Goal: Find specific page/section: Find specific page/section

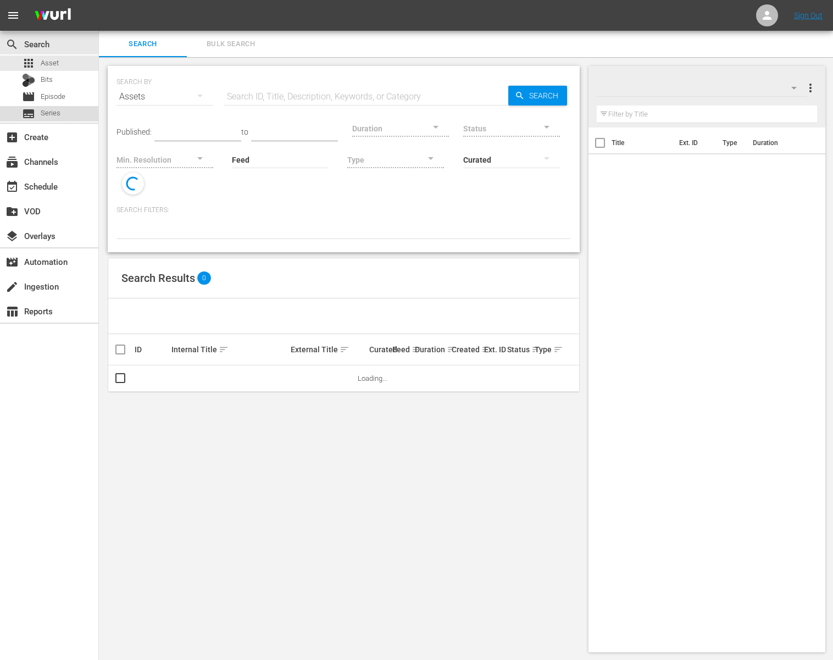
click at [68, 112] on div "subtitles Series" at bounding box center [49, 113] width 98 height 15
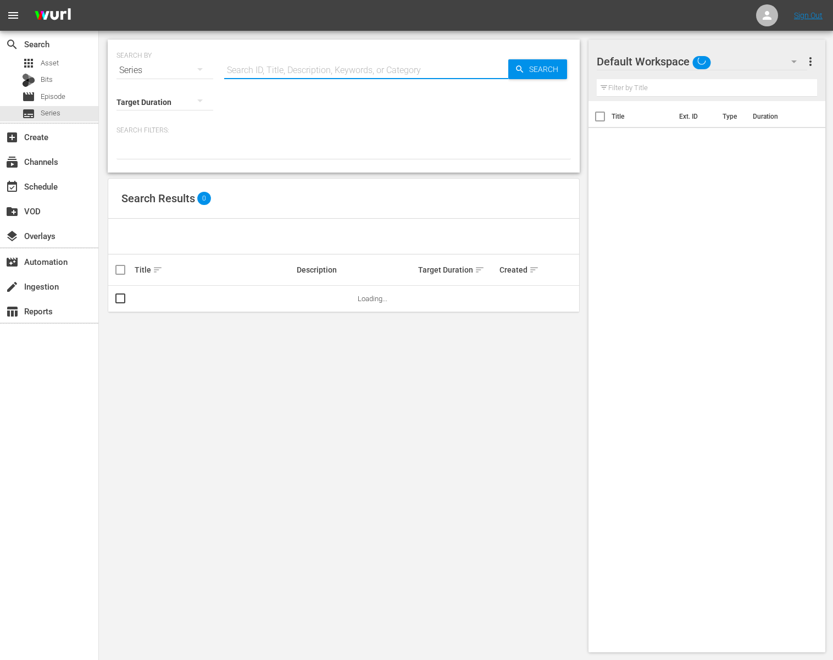
click at [246, 72] on input "text" at bounding box center [366, 70] width 284 height 26
paste input "US-56777576"
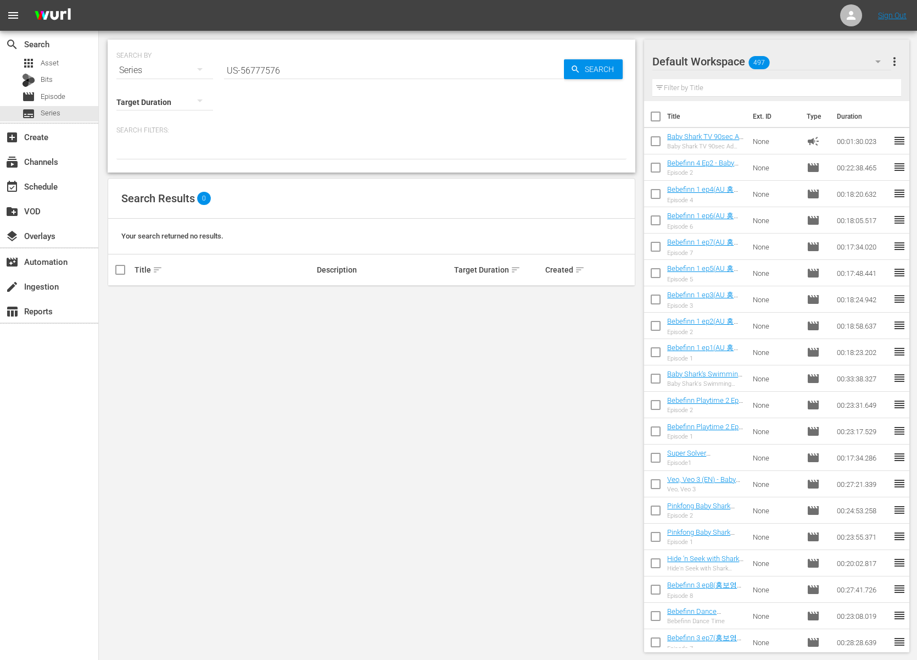
click at [457, 191] on div "Search Results 0" at bounding box center [371, 198] width 527 height 40
click at [460, 217] on div "Search Results 0" at bounding box center [371, 198] width 527 height 40
click at [343, 80] on input "US-56777576" at bounding box center [394, 70] width 340 height 26
drag, startPoint x: 242, startPoint y: 72, endPoint x: 203, endPoint y: 70, distance: 39.1
click at [203, 70] on div "SEARCH BY Search By Series Search ID, Title, Description, Keywords, or Category…" at bounding box center [371, 64] width 510 height 40
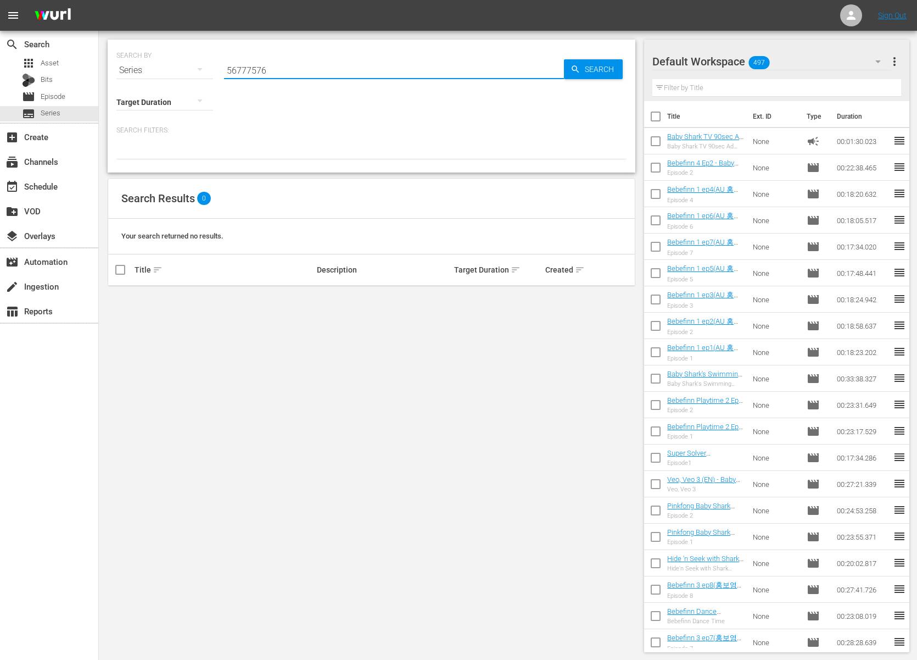
type input "56777576"
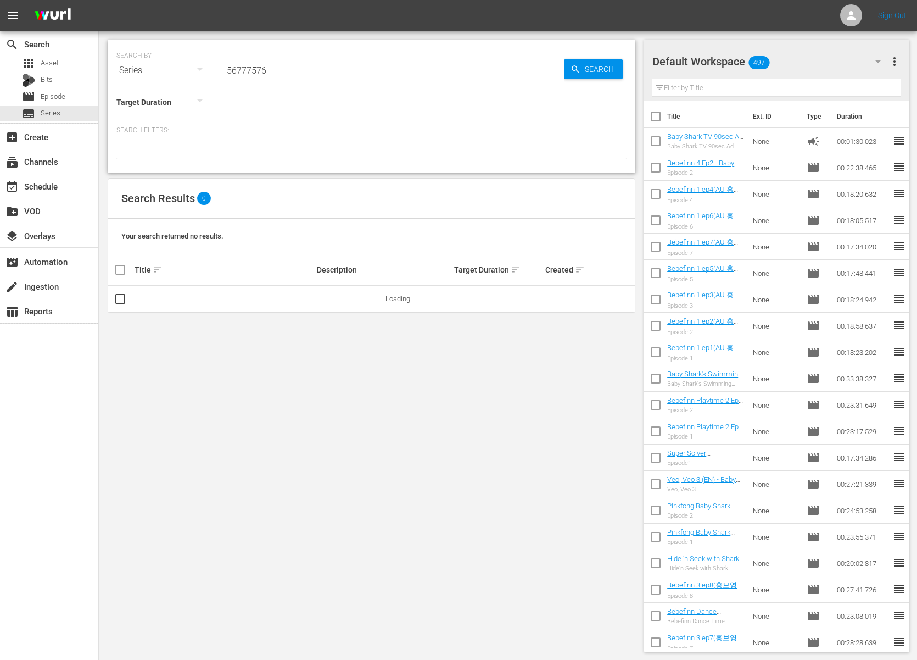
click at [349, 122] on div "Target Duration Search Filters:" at bounding box center [371, 121] width 510 height 76
click at [420, 62] on input "56777576" at bounding box center [394, 70] width 340 height 26
click at [395, 154] on div at bounding box center [371, 150] width 510 height 19
click at [146, 298] on link "Tayo Generic" at bounding box center [155, 298] width 41 height 8
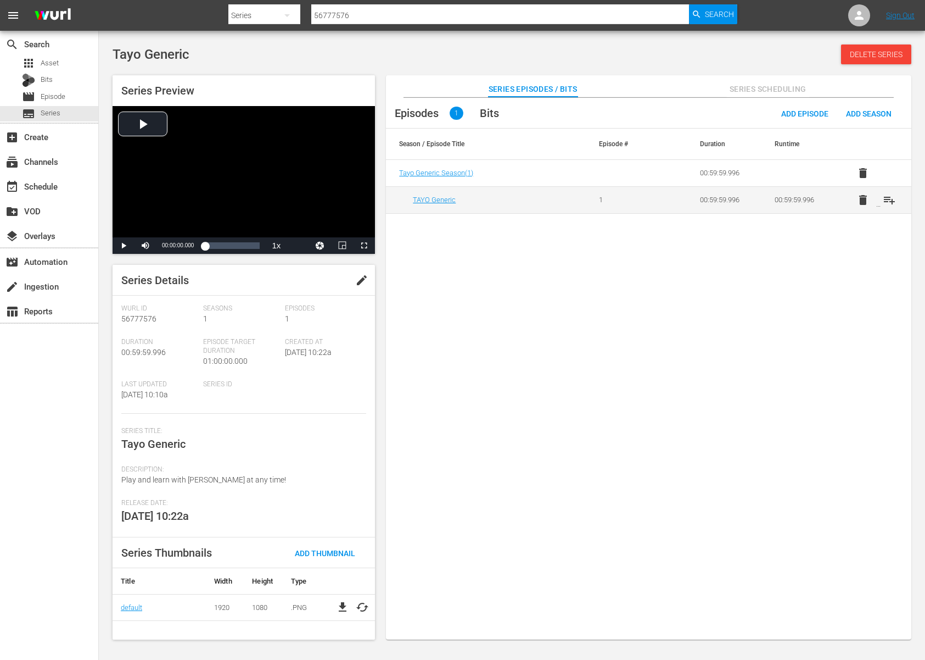
click at [468, 521] on div "Episodes 1 Bits Add Episode Add Season Season / Episode Title Episode # Duratio…" at bounding box center [649, 374] width 526 height 553
click at [561, 325] on div "Episodes 1 Bits Add Episode Add Season Season / Episode Title Episode # Duratio…" at bounding box center [649, 374] width 526 height 553
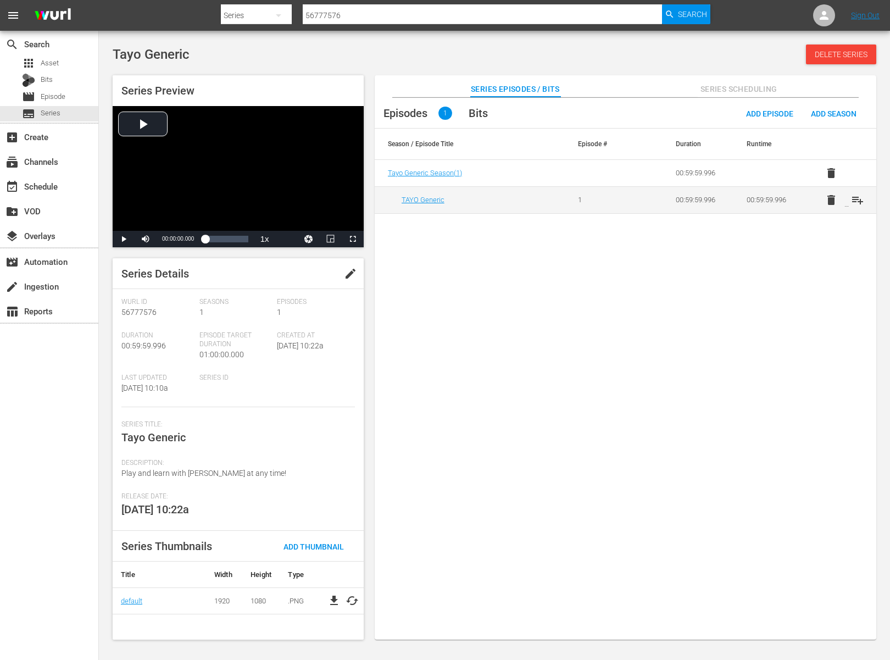
click at [522, 310] on div "Episodes 1 Bits Add Episode Add Season Season / Episode Title Episode # Duratio…" at bounding box center [625, 374] width 501 height 553
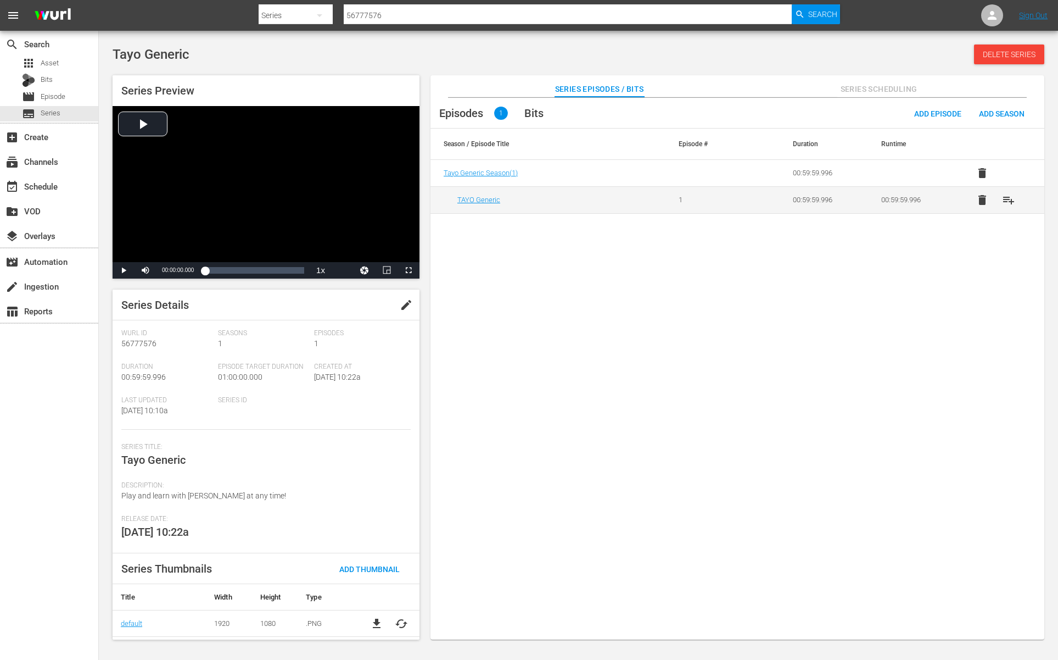
click at [716, 358] on div "Episodes 1 Bits Add Episode Add Season Season / Episode Title Episode # Duratio…" at bounding box center [738, 374] width 614 height 553
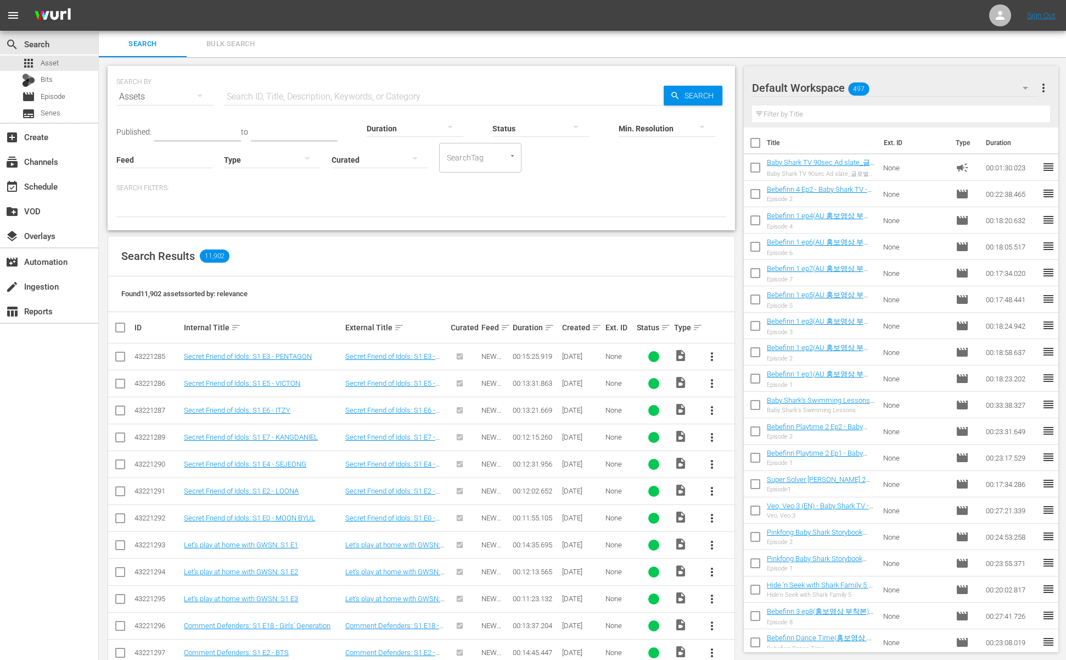
scroll to position [2, 0]
